Goal: Browse casually: Explore the website without a specific task or goal

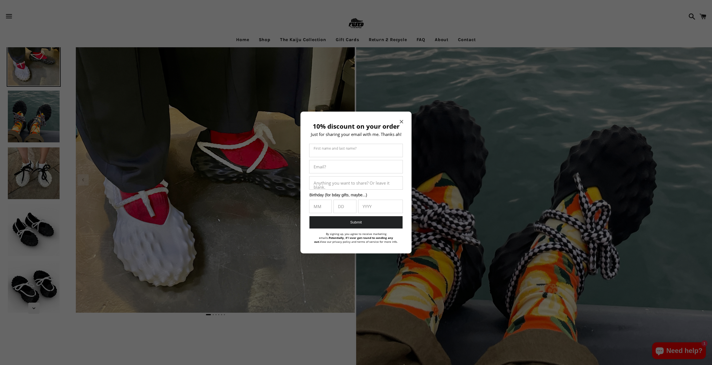
click at [402, 119] on span "Close modal" at bounding box center [401, 122] width 3 height 6
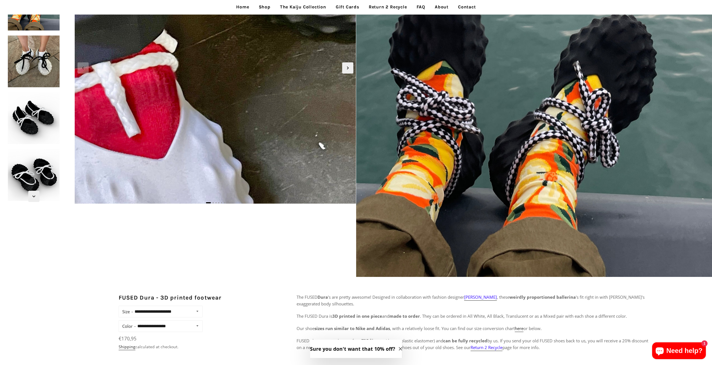
scroll to position [28, 0]
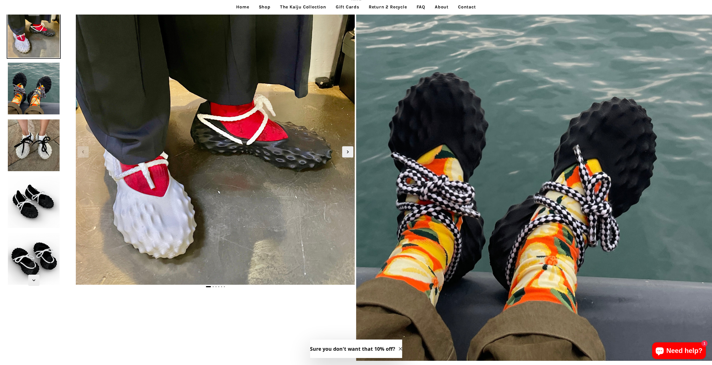
click at [266, 7] on link "Shop" at bounding box center [264, 7] width 20 height 14
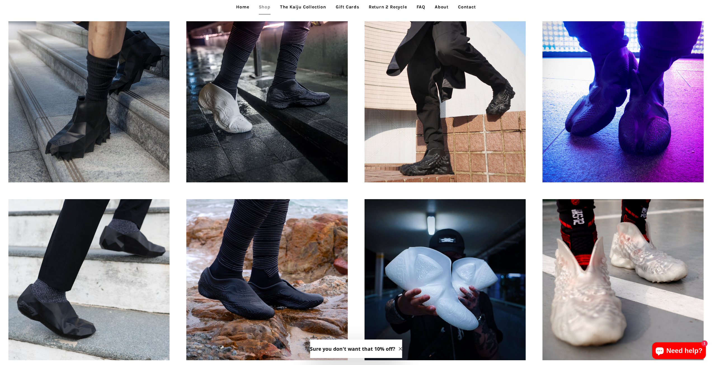
scroll to position [531, 0]
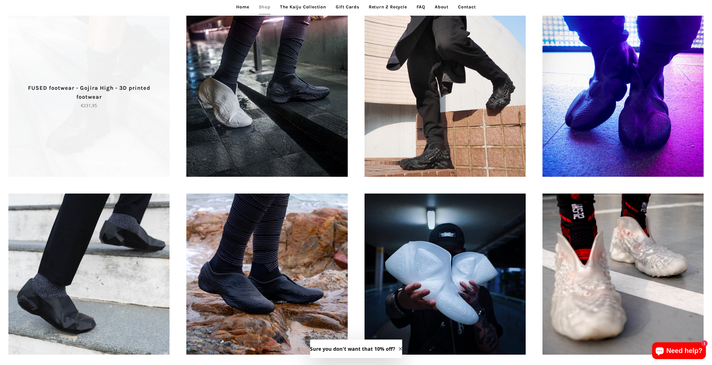
click at [77, 156] on span "FUSED footwear - Gojira High - 3D printed footwear Regular price €231,95" at bounding box center [88, 96] width 161 height 161
click at [96, 95] on p "FUSED footwear - Gojira High - 3D printed footwear" at bounding box center [88, 93] width 141 height 18
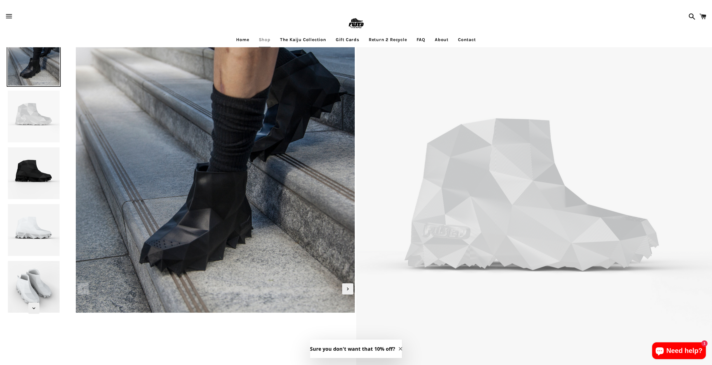
click at [39, 122] on img at bounding box center [34, 116] width 54 height 54
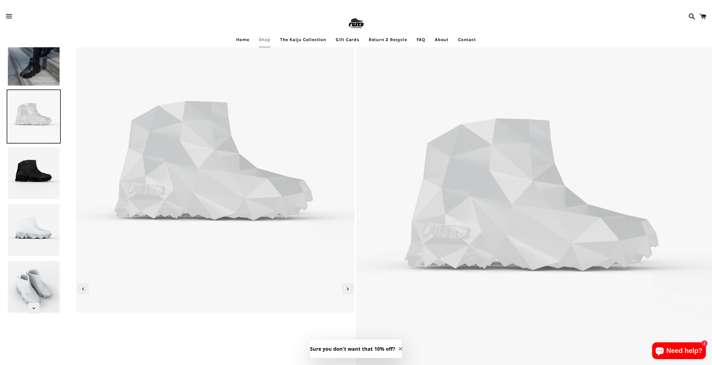
click at [30, 171] on img at bounding box center [34, 173] width 54 height 54
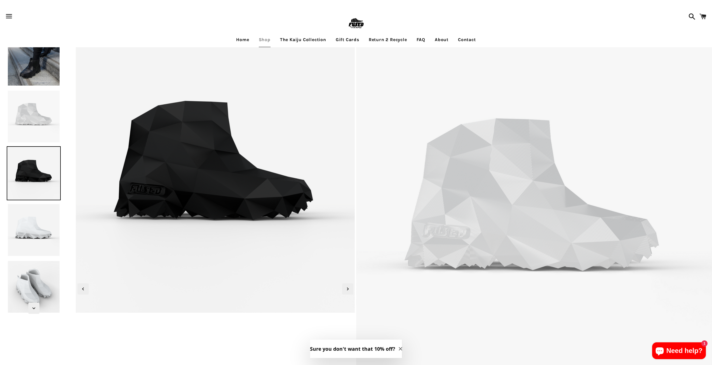
click at [29, 212] on img at bounding box center [34, 230] width 54 height 54
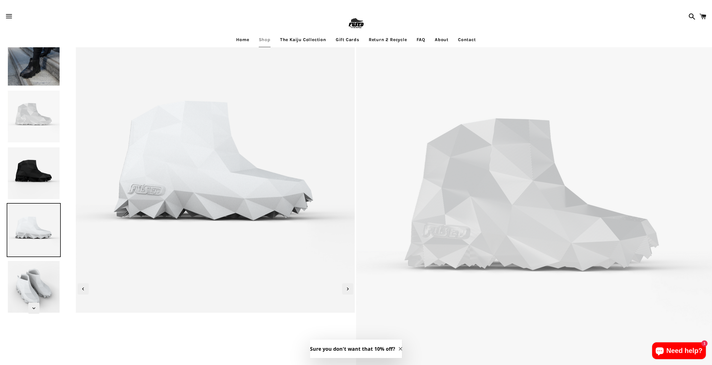
click at [25, 273] on img at bounding box center [34, 287] width 54 height 54
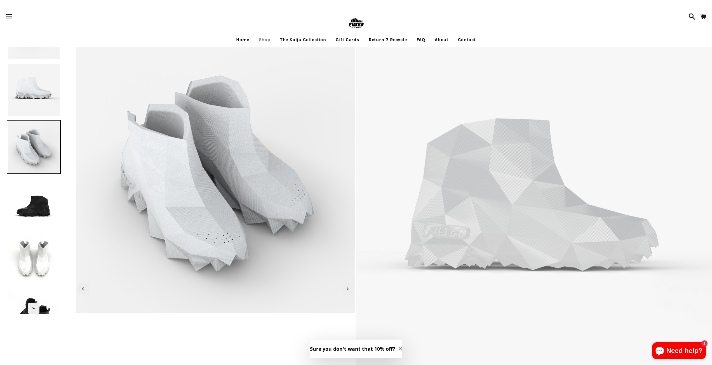
click at [37, 205] on img at bounding box center [34, 204] width 54 height 54
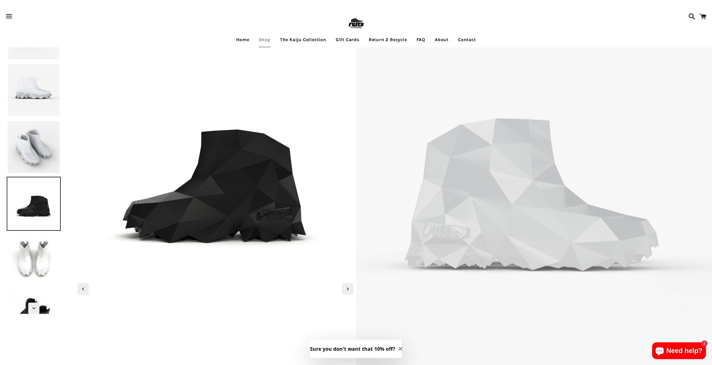
click at [32, 265] on img at bounding box center [34, 260] width 54 height 54
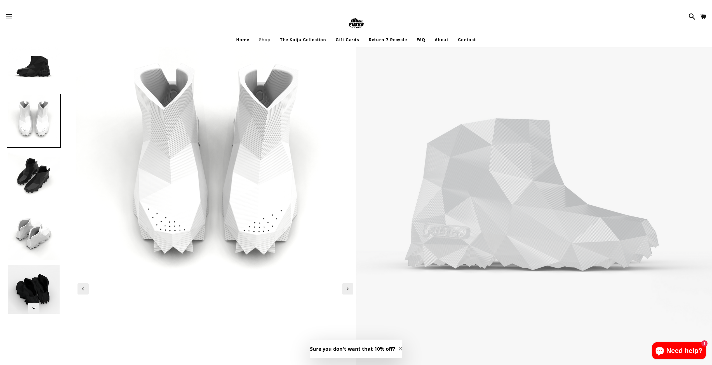
click at [34, 230] on img at bounding box center [34, 234] width 54 height 54
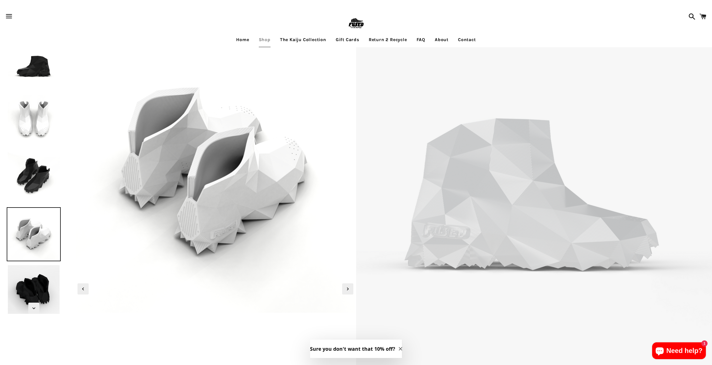
click at [29, 286] on img at bounding box center [34, 291] width 54 height 54
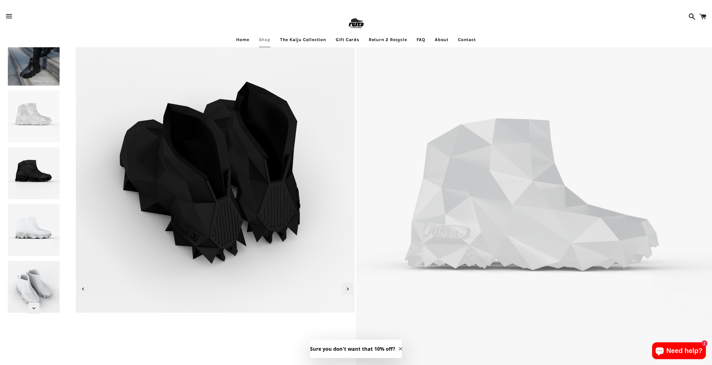
click at [29, 230] on img at bounding box center [34, 230] width 54 height 54
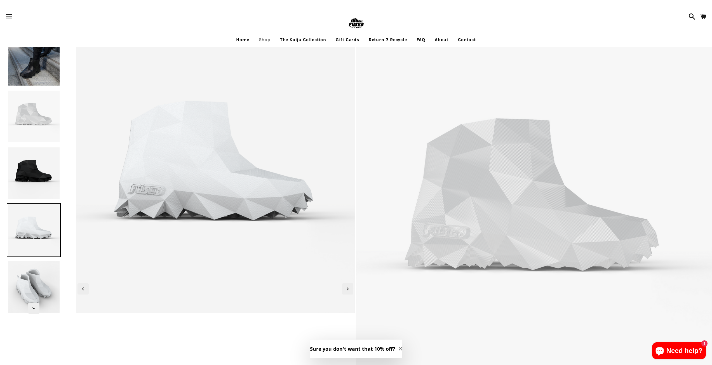
click at [30, 175] on img at bounding box center [34, 173] width 54 height 54
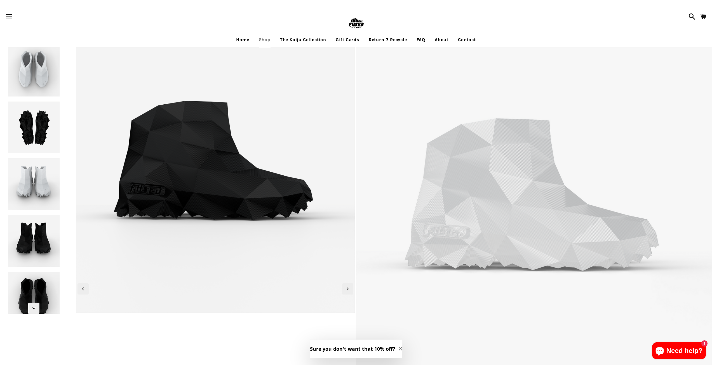
click at [42, 148] on img at bounding box center [34, 127] width 54 height 54
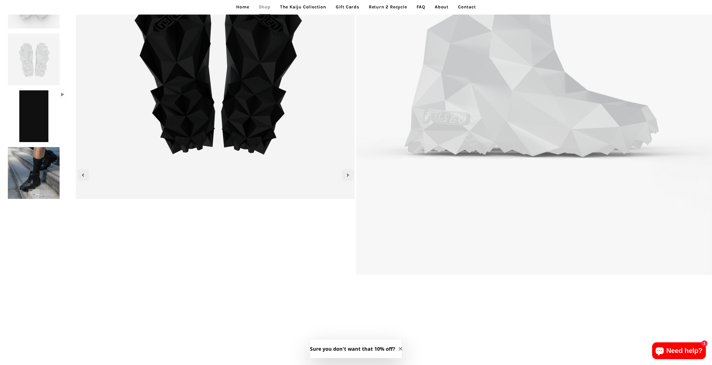
scroll to position [140, 0]
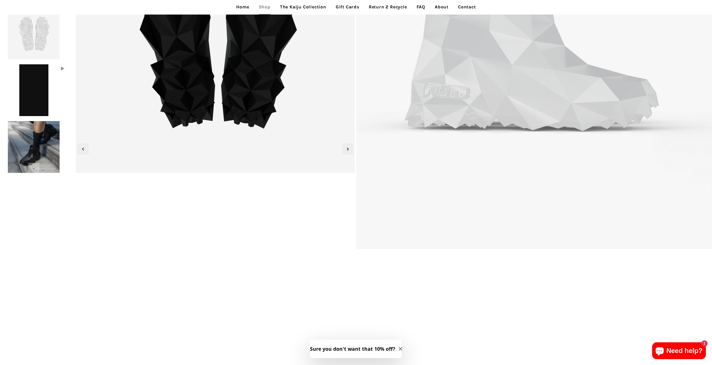
click at [39, 145] on img at bounding box center [34, 147] width 54 height 54
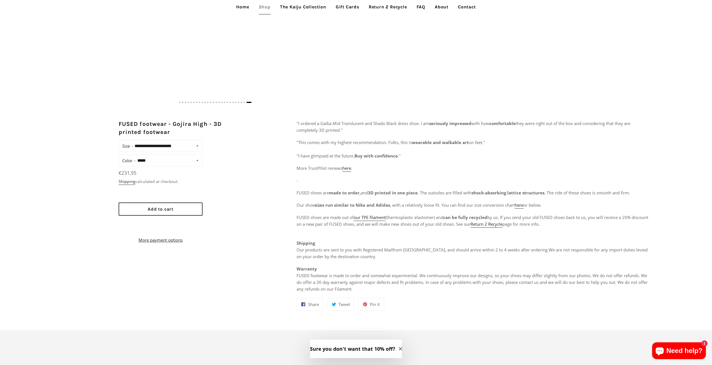
scroll to position [0, 0]
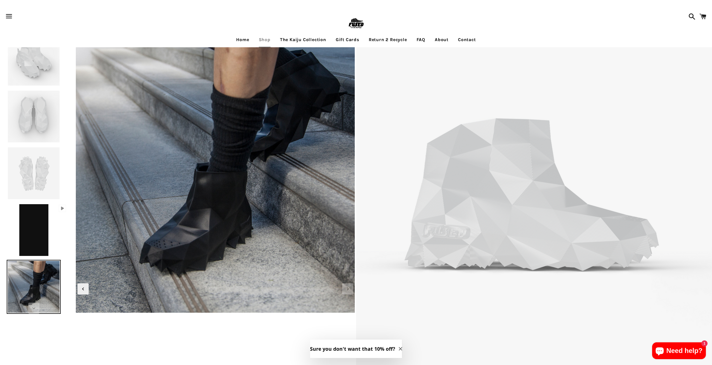
click at [262, 38] on link "Shop" at bounding box center [264, 40] width 20 height 14
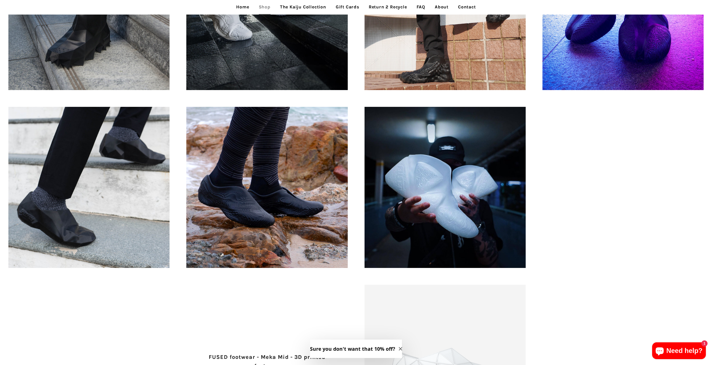
scroll to position [452, 0]
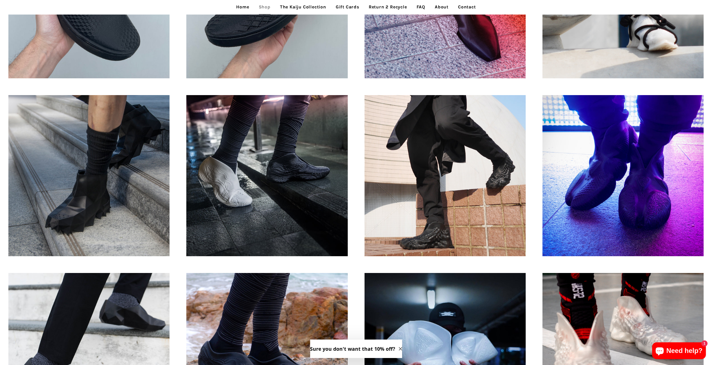
click at [299, 9] on link "The Kaiju Collection" at bounding box center [303, 7] width 55 height 14
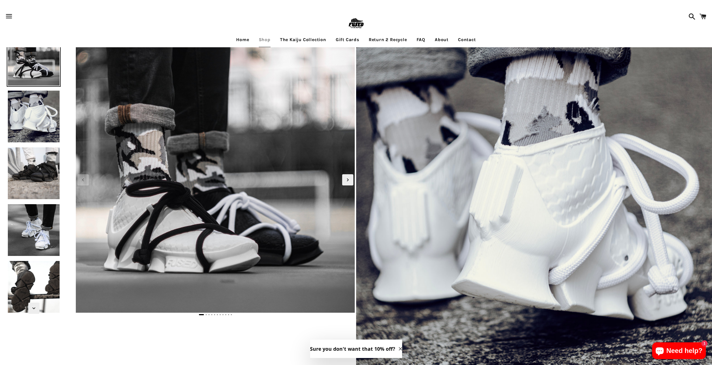
click at [29, 114] on img at bounding box center [34, 116] width 54 height 54
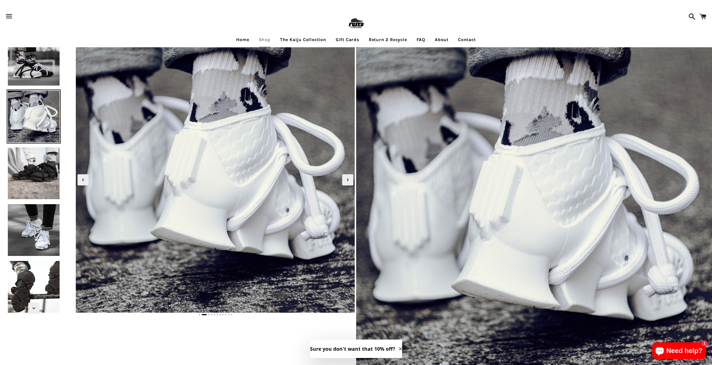
click at [45, 174] on img at bounding box center [34, 173] width 54 height 54
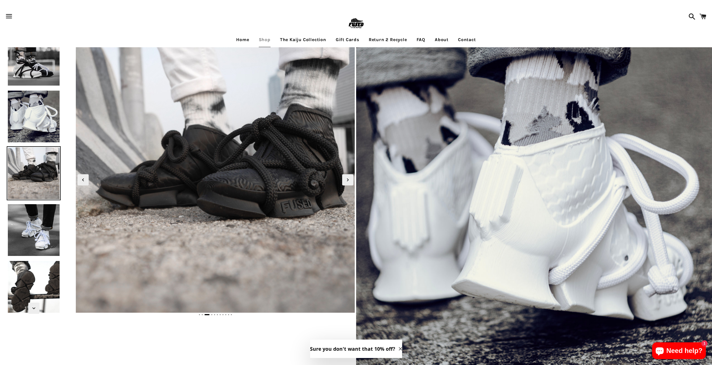
click at [43, 239] on img at bounding box center [34, 230] width 54 height 54
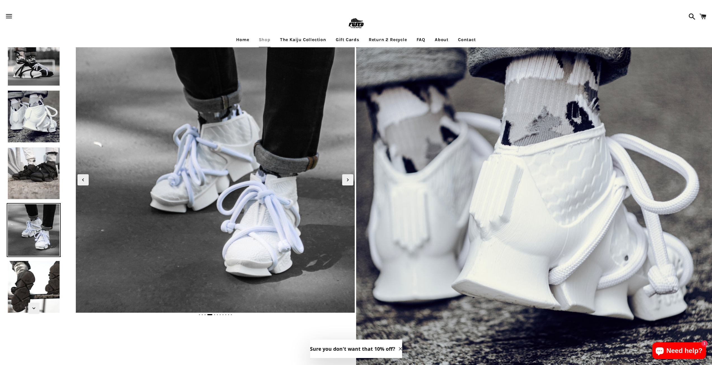
click at [25, 285] on img at bounding box center [34, 287] width 54 height 54
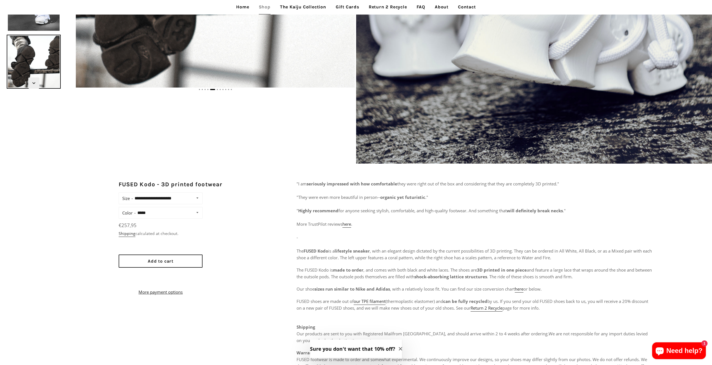
scroll to position [336, 0]
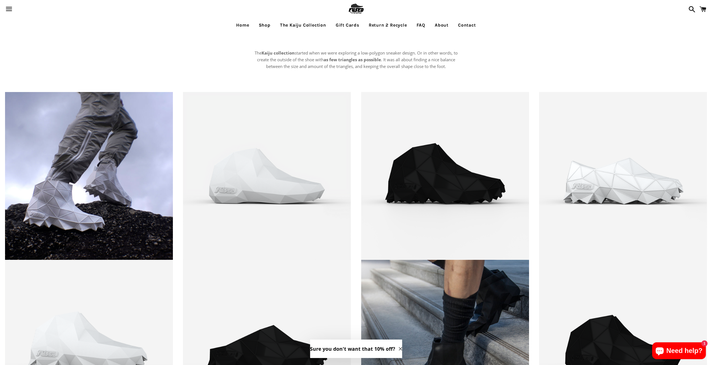
click at [344, 24] on link "Gift Cards" at bounding box center [347, 25] width 32 height 14
